Goal: Find specific page/section: Find specific page/section

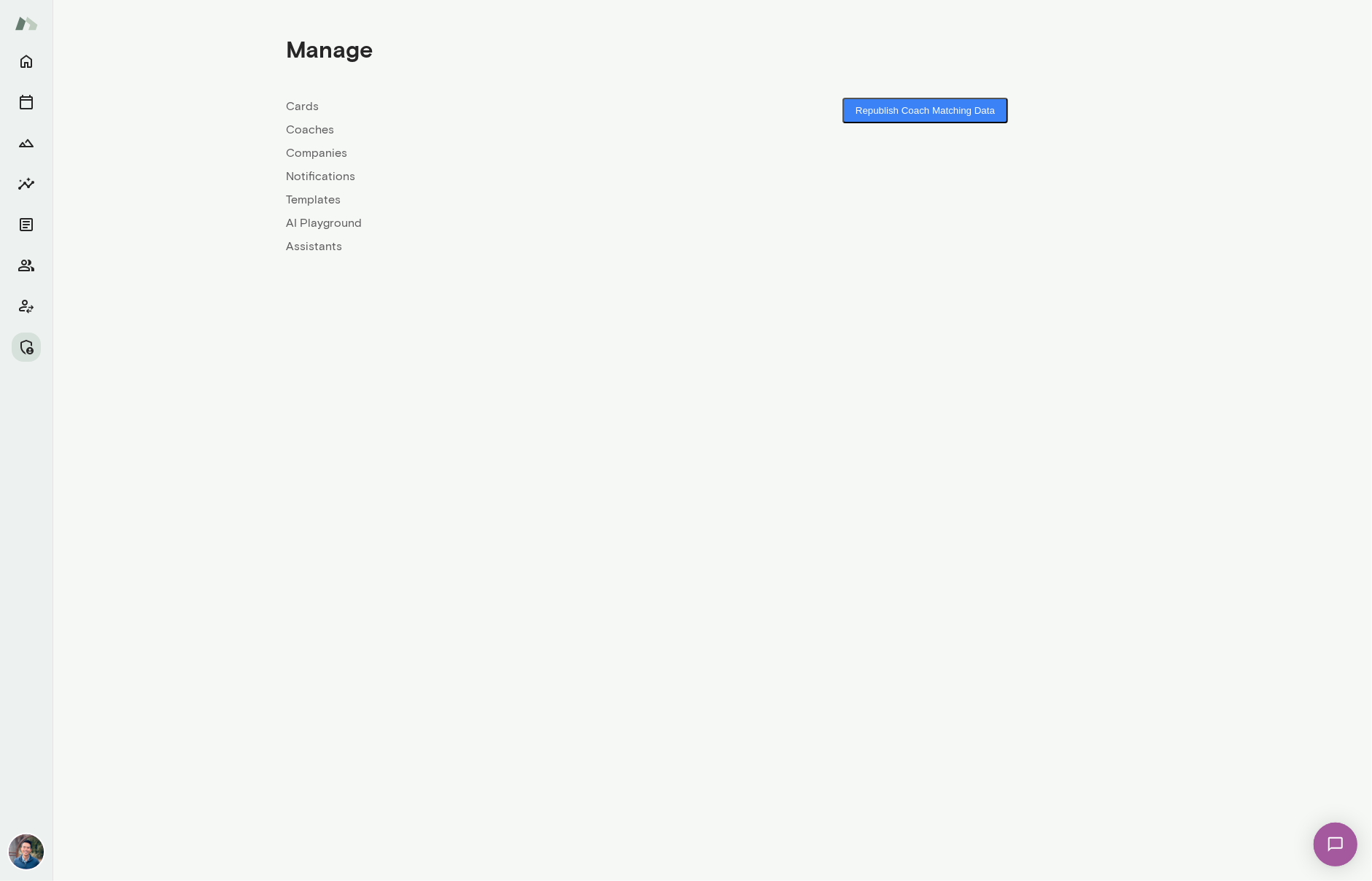
click at [317, 148] on link "Companies" at bounding box center [499, 152] width 426 height 17
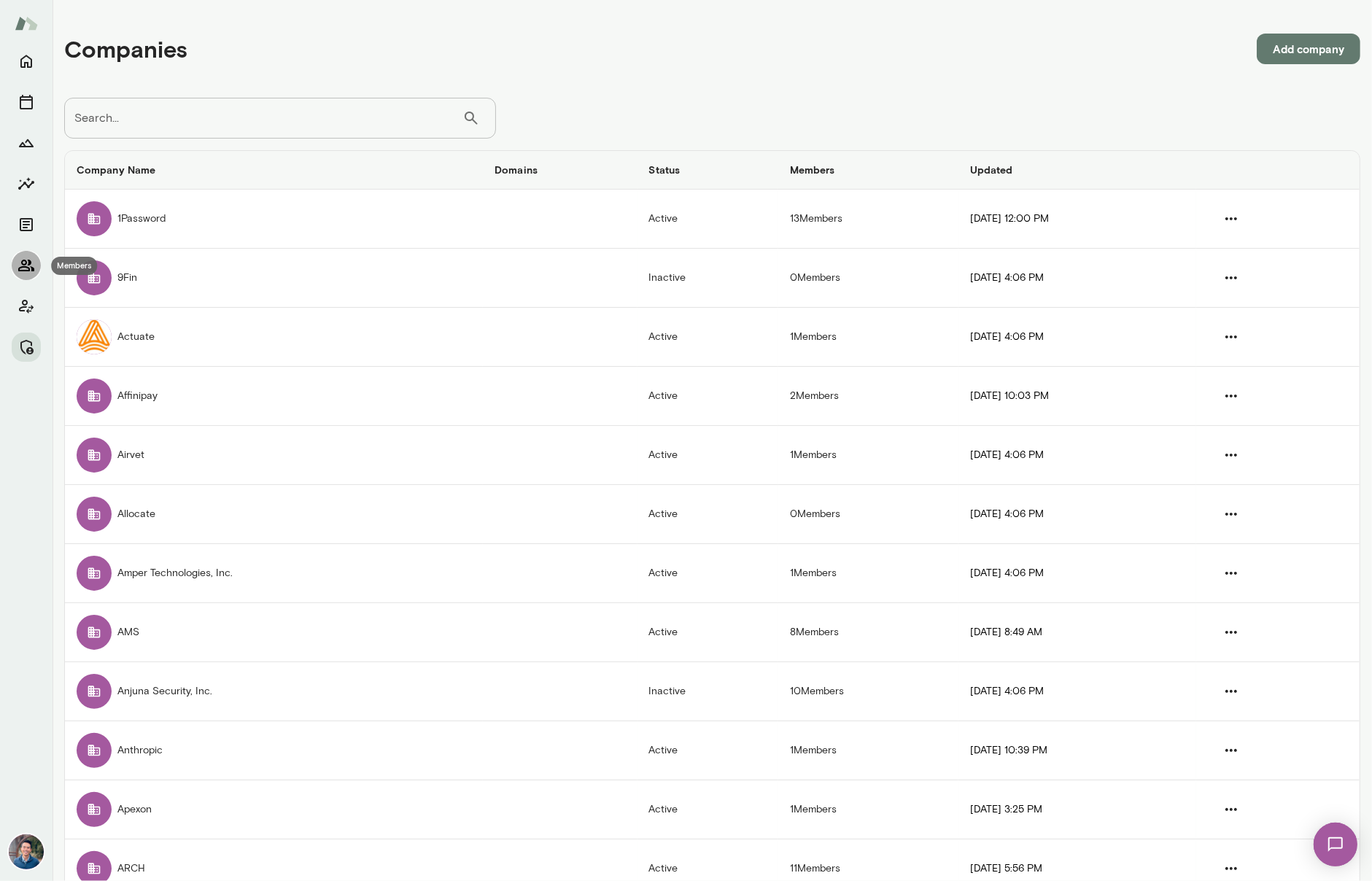
click at [25, 257] on icon "Members" at bounding box center [26, 265] width 17 height 17
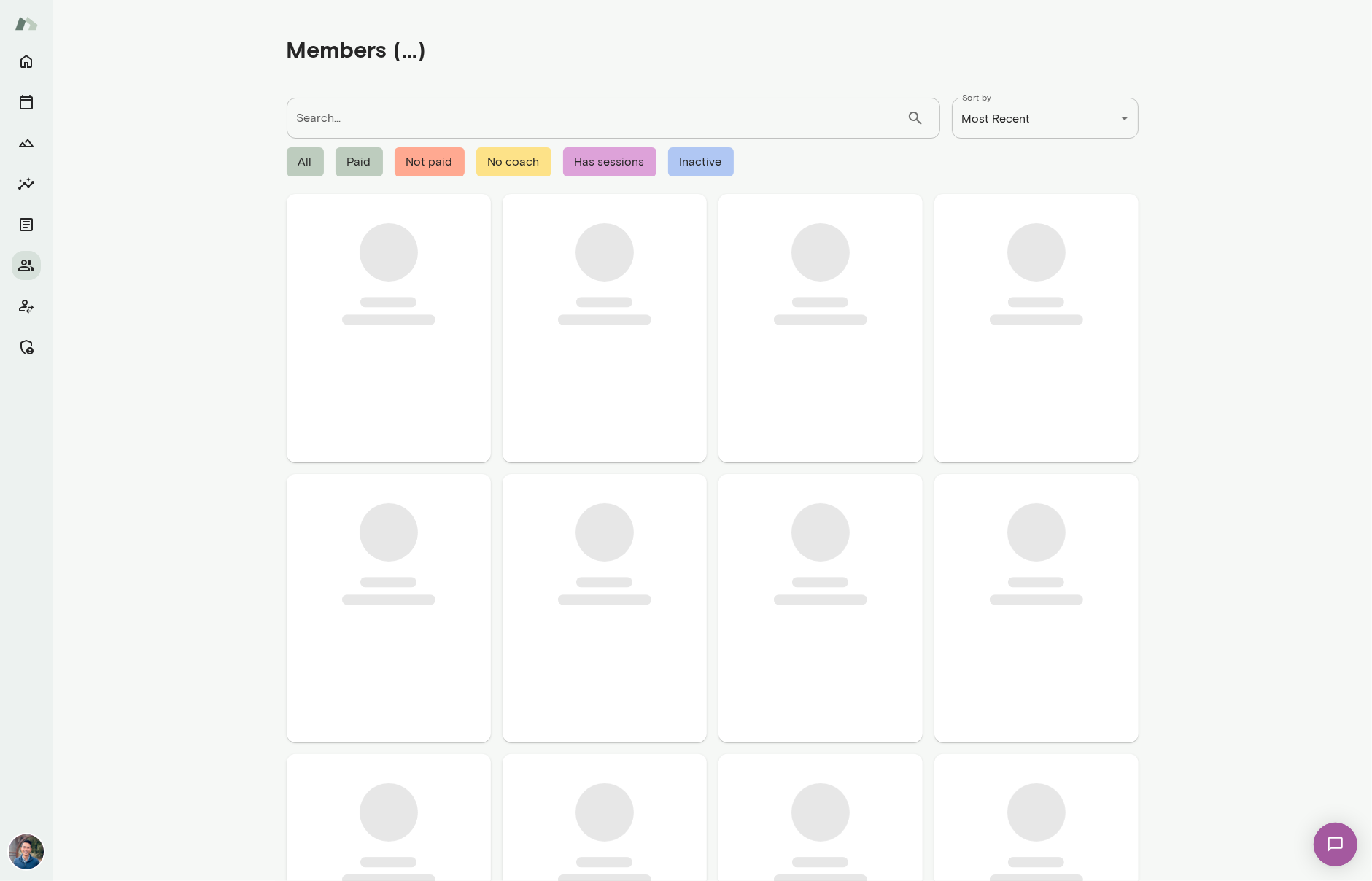
click at [382, 117] on input "Search..." at bounding box center [596, 118] width 620 height 41
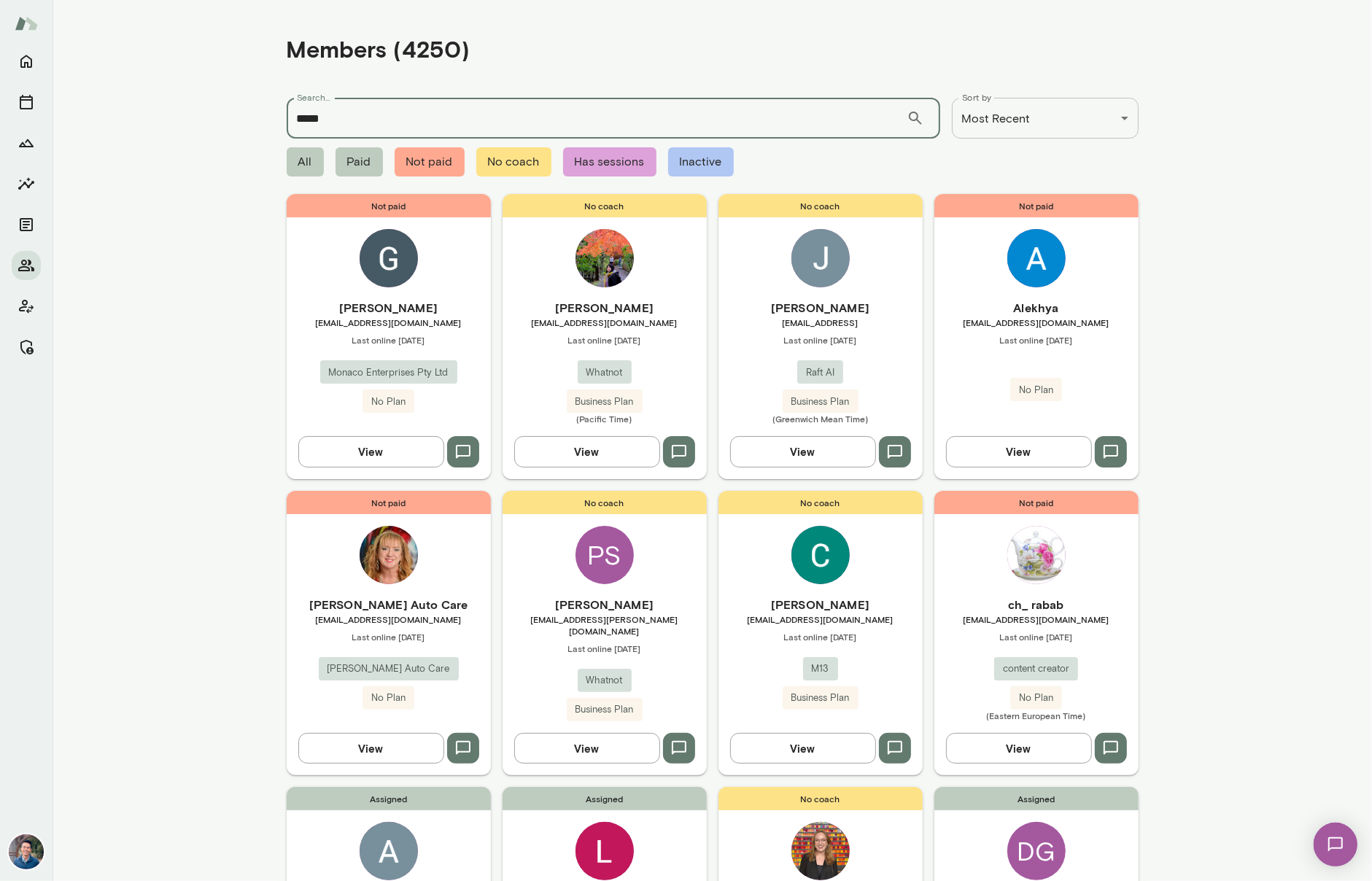
type input "*****"
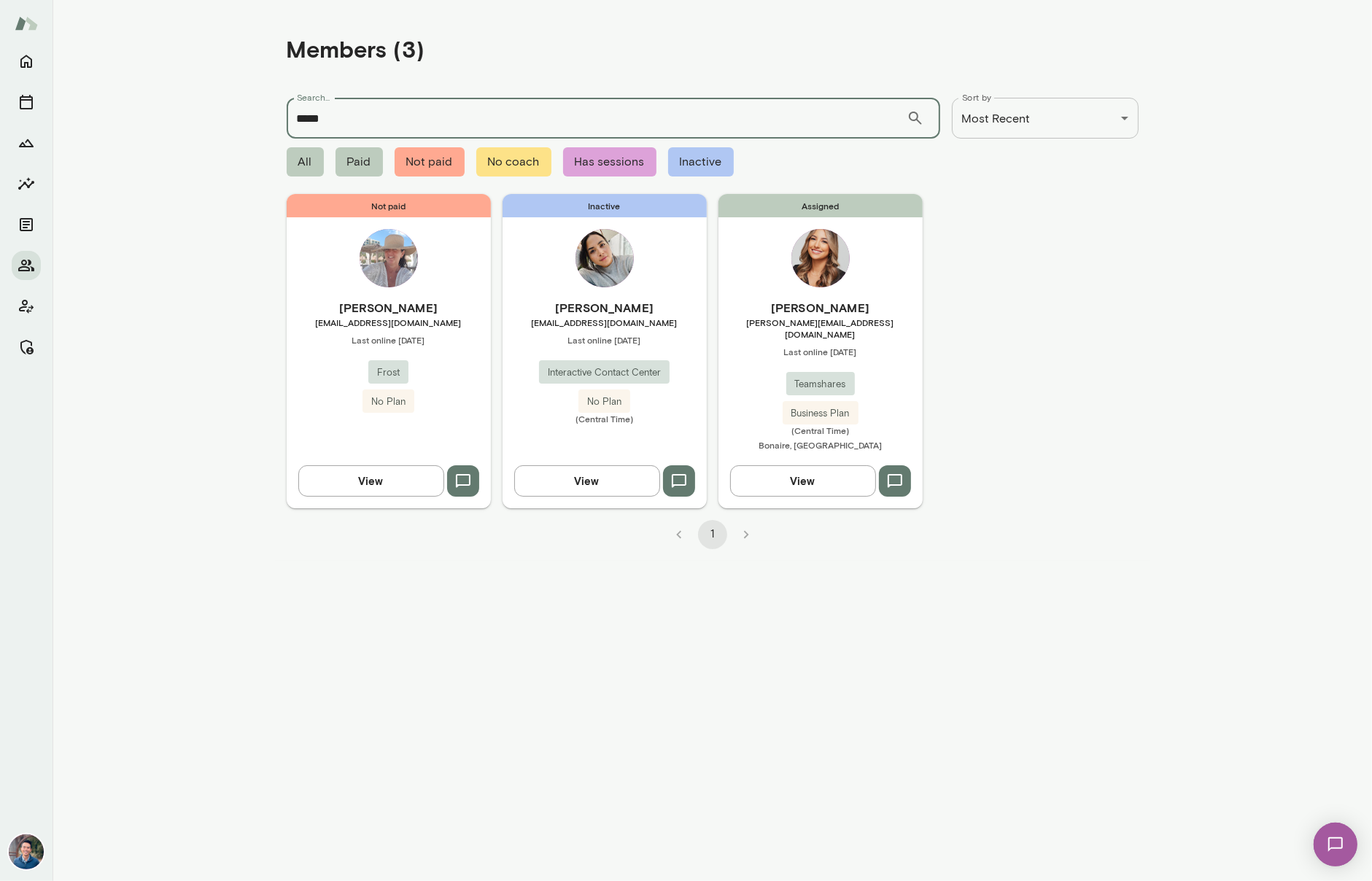
click at [891, 309] on h6 "Paola Mai" at bounding box center [821, 308] width 204 height 17
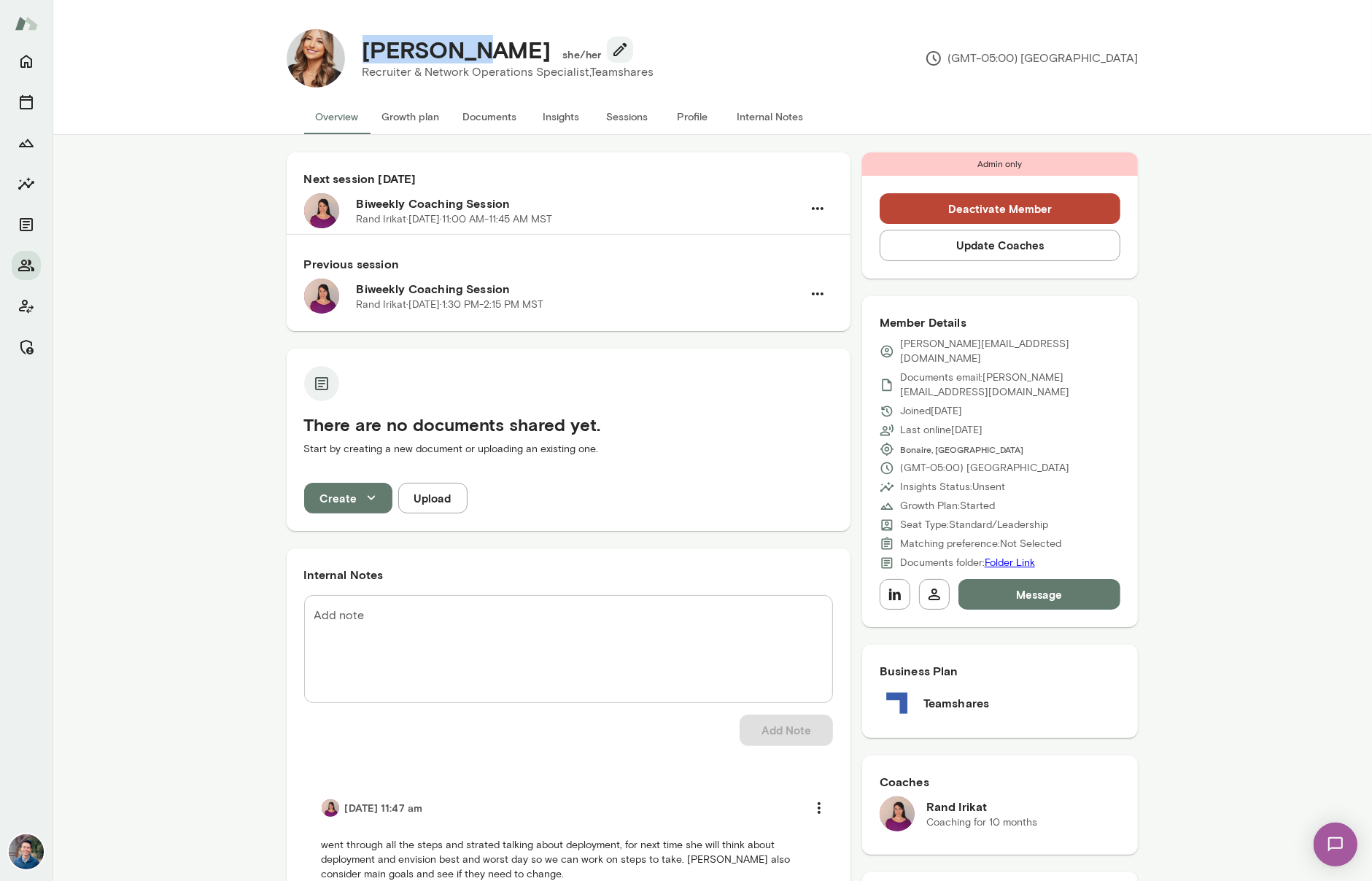
drag, startPoint x: 410, startPoint y: 55, endPoint x: 469, endPoint y: 47, distance: 59.5
click at [469, 47] on div "Paola Mai she/her" at bounding box center [508, 49] width 315 height 27
copy h4 "Paola Mai"
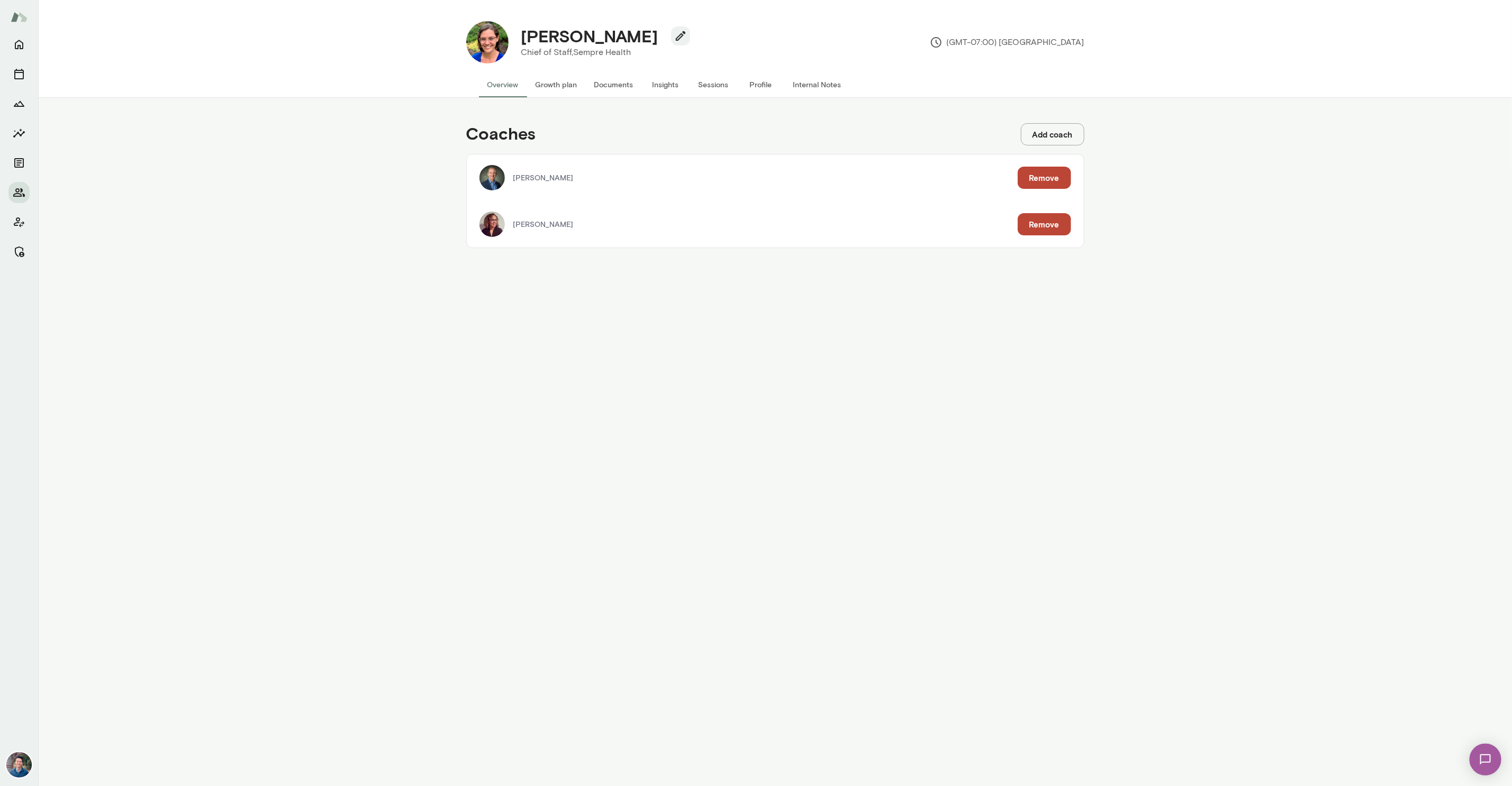
click at [530, 505] on div "Coaches Add coach [PERSON_NAME] Remove [PERSON_NAME] Remove" at bounding box center [775, 442] width 1474 height 689
click at [343, 131] on div "Coaches Add coach [PERSON_NAME] Remove [PERSON_NAME] Remove" at bounding box center [775, 442] width 1474 height 689
